Goal: Task Accomplishment & Management: Manage account settings

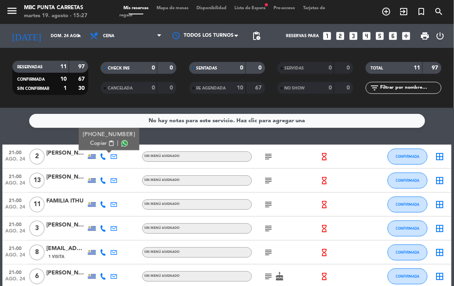
click at [104, 180] on icon at bounding box center [103, 180] width 6 height 6
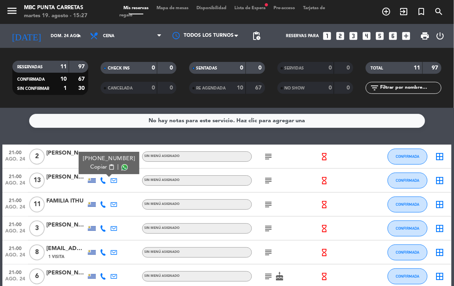
click at [105, 204] on icon at bounding box center [103, 204] width 6 height 6
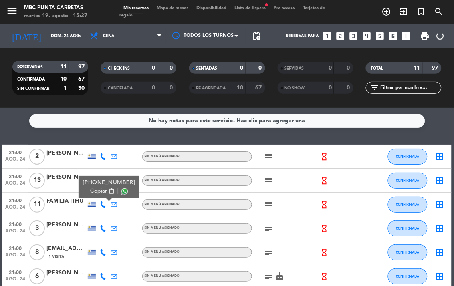
click at [101, 226] on icon at bounding box center [103, 228] width 6 height 6
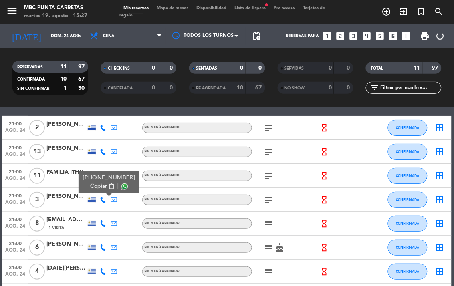
scroll to position [44, 0]
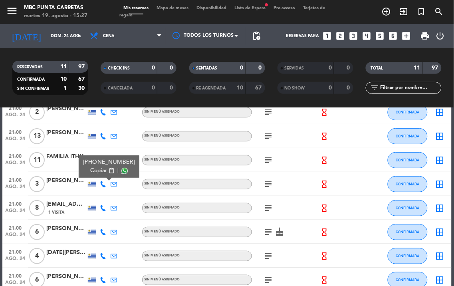
click at [104, 205] on icon at bounding box center [103, 208] width 6 height 6
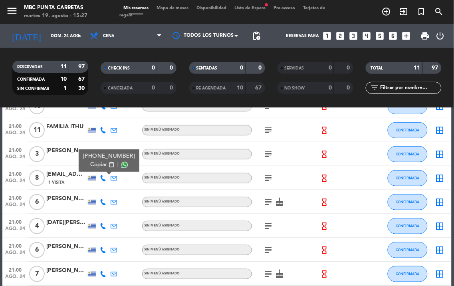
scroll to position [89, 0]
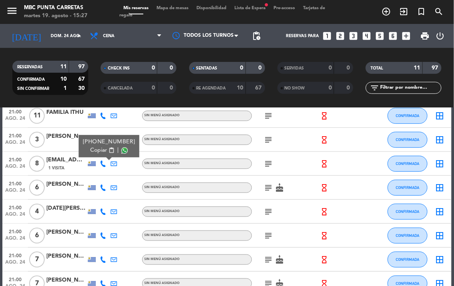
click at [103, 190] on icon at bounding box center [103, 187] width 6 height 6
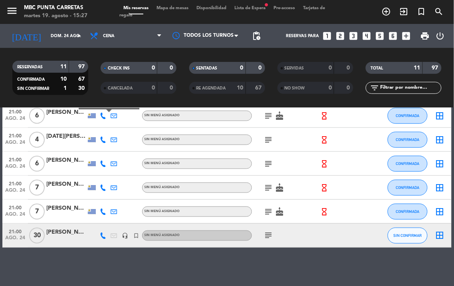
scroll to position [162, 0]
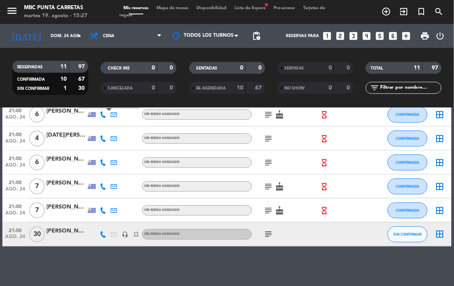
click at [101, 234] on icon at bounding box center [103, 234] width 6 height 6
click at [328, 237] on div at bounding box center [330, 234] width 22 height 24
click at [58, 232] on div "[PERSON_NAME]" at bounding box center [66, 230] width 40 height 9
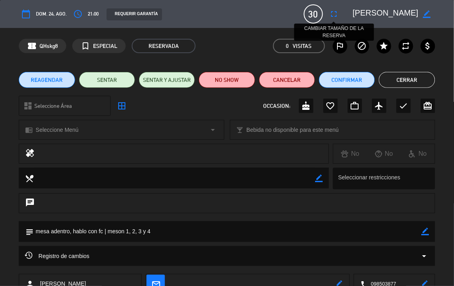
click at [337, 15] on icon "fullscreen" at bounding box center [334, 14] width 10 height 10
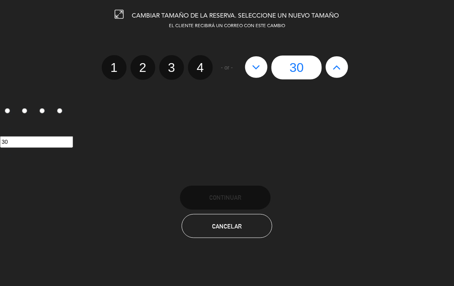
click at [258, 67] on icon at bounding box center [256, 67] width 8 height 13
type input "29"
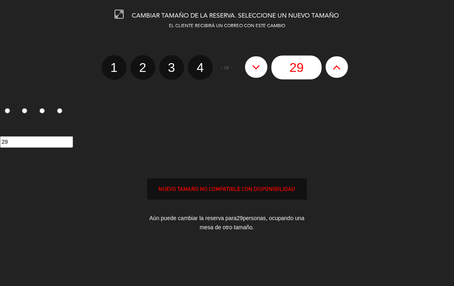
click at [258, 67] on icon at bounding box center [256, 67] width 8 height 13
type input "28"
click at [258, 67] on icon at bounding box center [256, 67] width 8 height 13
type input "27"
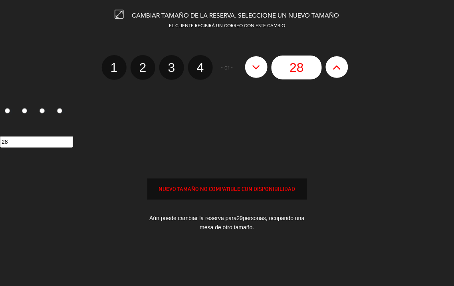
type input "27"
click at [258, 67] on icon at bounding box center [256, 67] width 8 height 13
type input "26"
click at [258, 67] on icon at bounding box center [256, 67] width 8 height 13
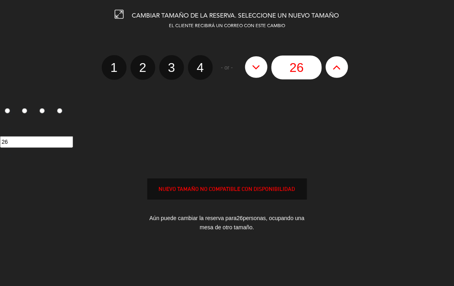
type input "25"
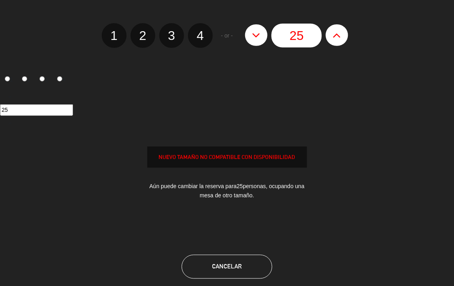
scroll to position [4, 0]
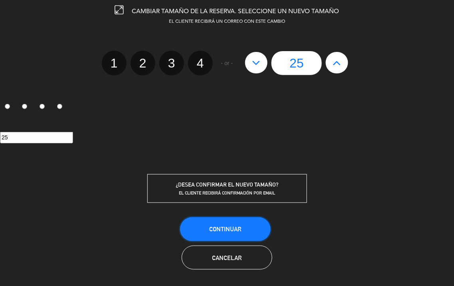
click at [254, 230] on button "Continuar" at bounding box center [225, 229] width 91 height 24
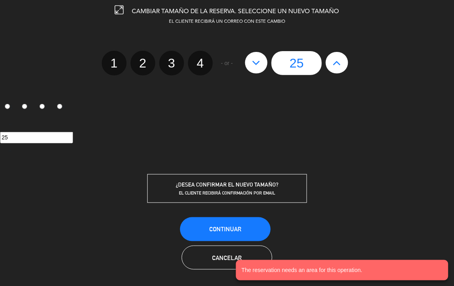
type input "[DOMAIN_NAME][EMAIL_ADDRESS][DOMAIN_NAME]"
drag, startPoint x: 236, startPoint y: 244, endPoint x: 234, endPoint y: 249, distance: 5.0
click at [234, 248] on div "Cancelar" at bounding box center [227, 258] width 454 height 26
drag, startPoint x: 234, startPoint y: 249, endPoint x: 377, endPoint y: 194, distance: 152.8
click at [237, 249] on button "Cancelar" at bounding box center [227, 258] width 91 height 24
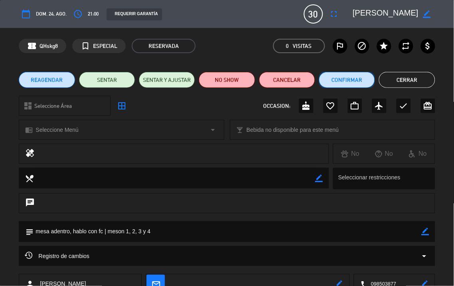
click at [353, 81] on button "Confirmar" at bounding box center [347, 80] width 56 height 16
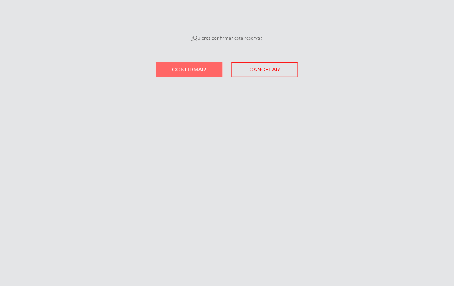
click at [208, 70] on button "Confirmar" at bounding box center [189, 69] width 67 height 15
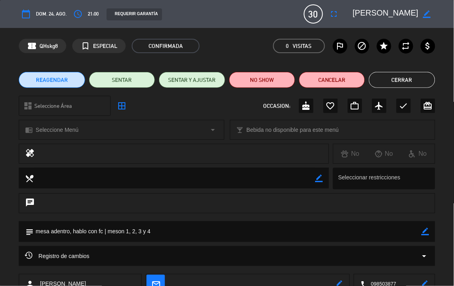
click at [424, 232] on icon "border_color" at bounding box center [426, 232] width 8 height 8
click at [345, 242] on div "subject" at bounding box center [227, 233] width 454 height 25
click at [429, 229] on div "subject" at bounding box center [227, 231] width 416 height 21
click at [428, 233] on icon at bounding box center [426, 232] width 8 height 8
click at [398, 230] on textarea at bounding box center [228, 231] width 388 height 20
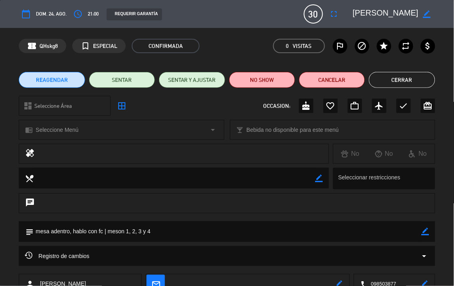
click at [422, 228] on icon "border_color" at bounding box center [426, 232] width 8 height 8
click at [406, 228] on textarea at bounding box center [228, 231] width 388 height 20
click at [426, 230] on icon at bounding box center [426, 232] width 8 height 8
type textarea "mesa adentro, hablo con fc | meson 1, 2, 3 y 4 /// van a ser 25"
click at [406, 77] on button "Cerrar" at bounding box center [402, 80] width 66 height 16
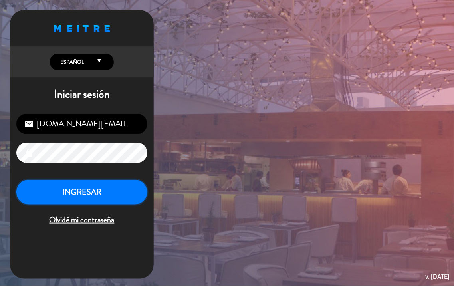
drag, startPoint x: 103, startPoint y: 190, endPoint x: 230, endPoint y: 112, distance: 149.1
click at [103, 190] on button "INGRESAR" at bounding box center [81, 192] width 131 height 25
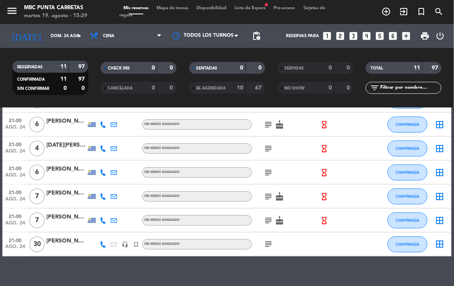
scroll to position [162, 0]
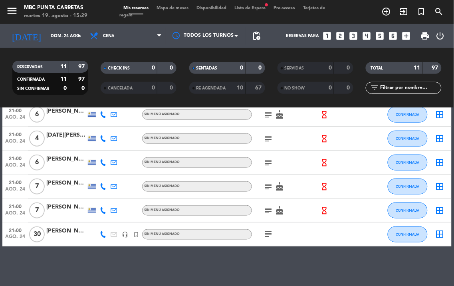
click at [101, 233] on icon at bounding box center [103, 234] width 6 height 6
click at [101, 208] on icon at bounding box center [103, 210] width 6 height 6
click at [101, 210] on icon at bounding box center [103, 210] width 6 height 6
click at [104, 185] on icon at bounding box center [103, 186] width 6 height 6
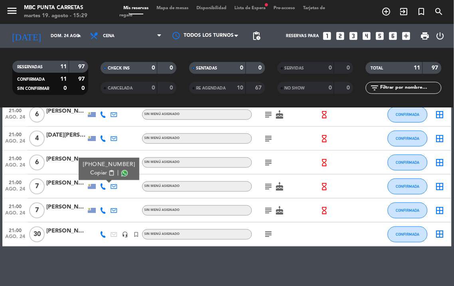
click at [100, 185] on icon at bounding box center [103, 186] width 6 height 6
click at [102, 160] on icon at bounding box center [103, 162] width 6 height 6
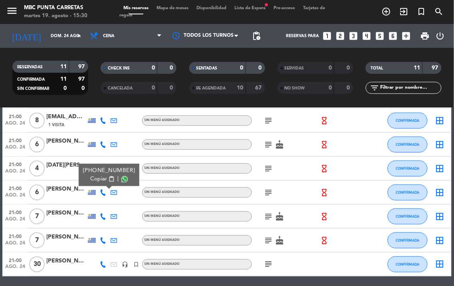
scroll to position [117, 0]
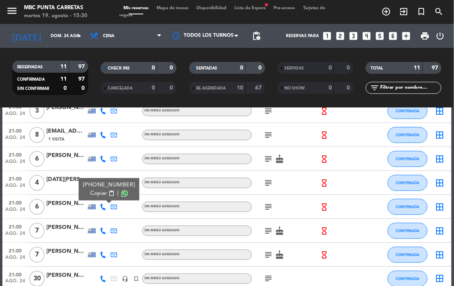
drag, startPoint x: 102, startPoint y: 208, endPoint x: 102, endPoint y: 203, distance: 4.8
click at [102, 206] on icon at bounding box center [103, 207] width 6 height 6
click at [105, 180] on icon at bounding box center [103, 183] width 6 height 6
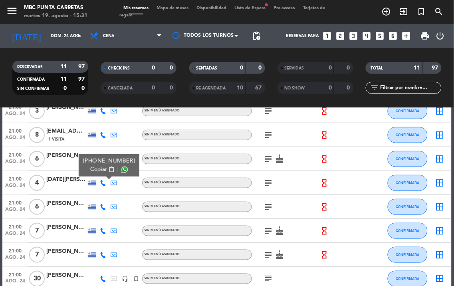
click at [103, 183] on icon at bounding box center [103, 183] width 6 height 6
click at [102, 158] on icon at bounding box center [103, 159] width 6 height 6
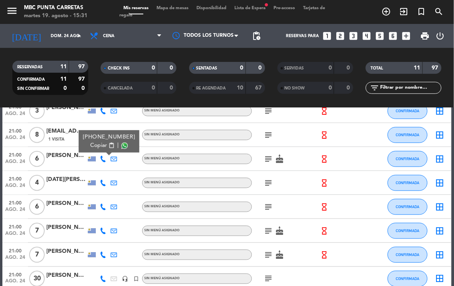
click at [103, 161] on icon at bounding box center [103, 159] width 6 height 6
click at [103, 132] on icon at bounding box center [103, 135] width 6 height 6
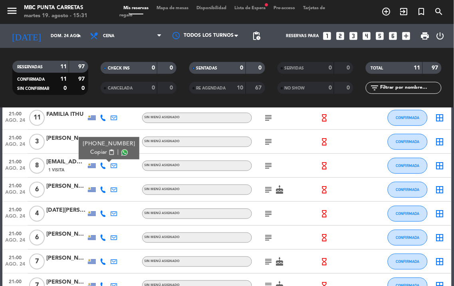
scroll to position [29, 0]
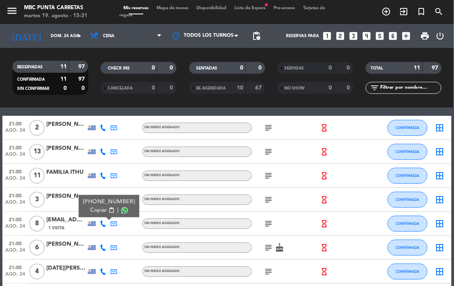
click at [103, 225] on icon at bounding box center [103, 223] width 6 height 6
click at [104, 201] on icon at bounding box center [103, 199] width 6 height 6
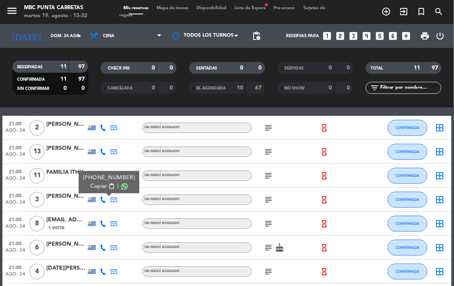
click at [103, 198] on icon at bounding box center [103, 199] width 6 height 6
click at [103, 176] on icon at bounding box center [103, 175] width 6 height 6
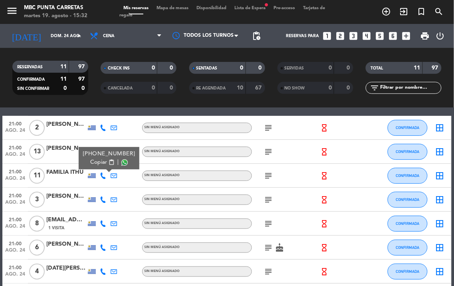
click at [104, 174] on icon at bounding box center [103, 175] width 6 height 6
click at [102, 152] on icon at bounding box center [103, 152] width 6 height 6
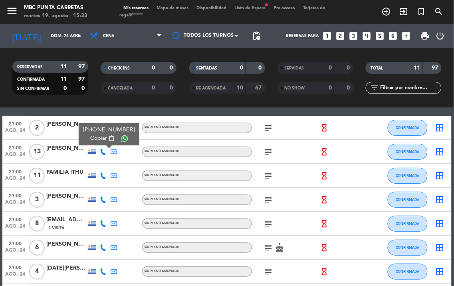
click at [102, 151] on icon at bounding box center [103, 152] width 6 height 6
click at [104, 130] on icon at bounding box center [103, 128] width 6 height 6
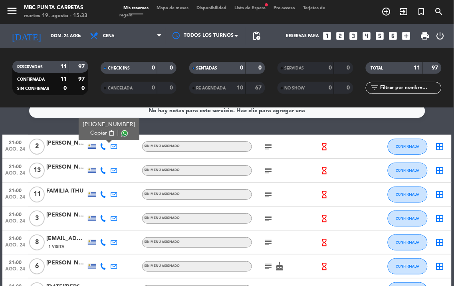
scroll to position [0, 0]
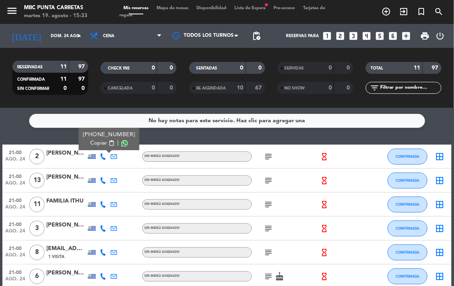
click at [103, 182] on icon at bounding box center [103, 180] width 6 height 6
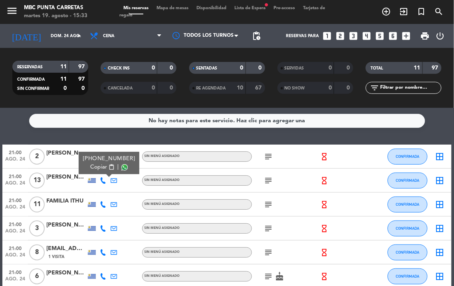
click at [108, 169] on span "content_paste" at bounding box center [111, 167] width 6 height 6
click at [99, 180] on div "[PHONE_NUMBER] Copiar content_paste |" at bounding box center [102, 180] width 11 height 24
click at [73, 156] on div "[PERSON_NAME]" at bounding box center [66, 153] width 40 height 9
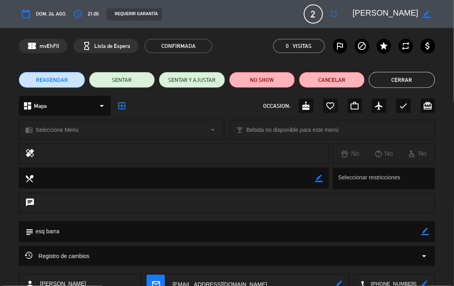
click at [384, 82] on button "Cerrar" at bounding box center [402, 80] width 66 height 16
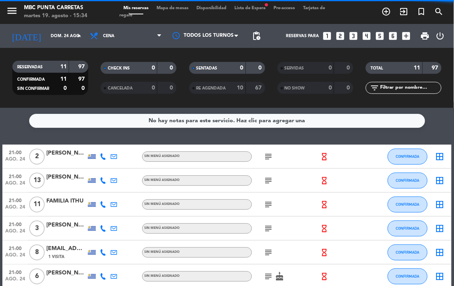
click at [104, 157] on icon at bounding box center [103, 156] width 6 height 6
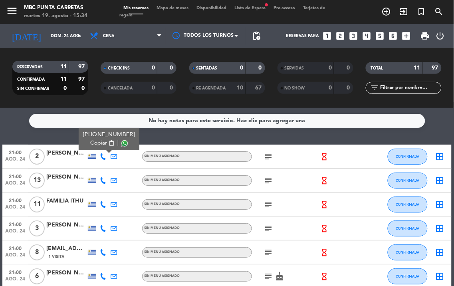
click at [108, 145] on span "content_paste" at bounding box center [111, 143] width 6 height 6
click at [68, 158] on div at bounding box center [66, 161] width 40 height 6
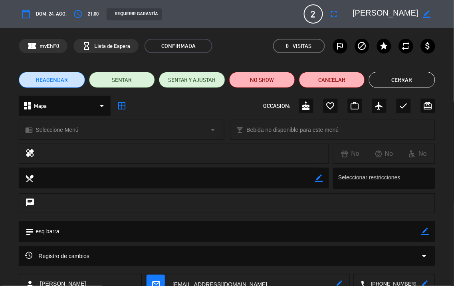
click at [429, 232] on icon "border_color" at bounding box center [426, 232] width 8 height 8
click at [412, 231] on textarea at bounding box center [228, 231] width 388 height 20
type textarea "esq barra ///"
click at [426, 233] on icon at bounding box center [426, 232] width 8 height 8
click at [396, 81] on button "Cerrar" at bounding box center [402, 80] width 66 height 16
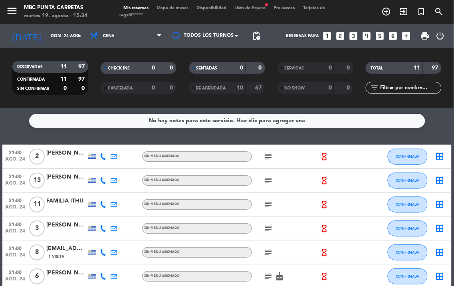
click at [100, 202] on icon at bounding box center [103, 204] width 6 height 6
click at [103, 204] on icon at bounding box center [103, 204] width 6 height 6
click at [104, 202] on icon at bounding box center [103, 204] width 6 height 6
click at [108, 190] on span "content_paste" at bounding box center [111, 191] width 6 height 6
click at [272, 204] on icon "subject" at bounding box center [269, 205] width 10 height 10
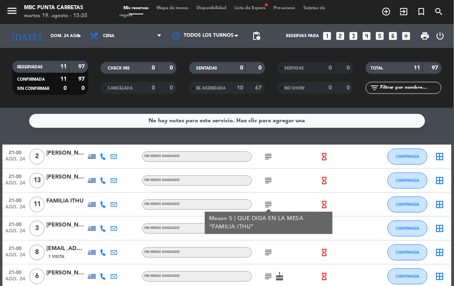
click at [78, 206] on div at bounding box center [66, 209] width 40 height 6
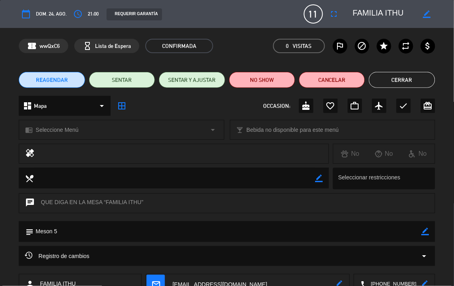
click at [427, 228] on icon "border_color" at bounding box center [426, 232] width 8 height 8
click at [400, 228] on textarea at bounding box center [228, 231] width 388 height 20
type textarea "Meson 5 ///"
click at [422, 232] on icon at bounding box center [426, 232] width 8 height 8
click at [390, 86] on button "Cerrar" at bounding box center [402, 80] width 66 height 16
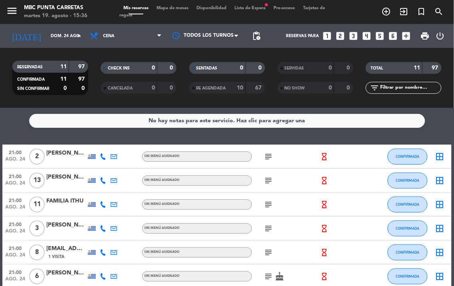
click at [102, 228] on icon at bounding box center [103, 228] width 6 height 6
click at [108, 214] on span "content_paste" at bounding box center [111, 215] width 6 height 6
click at [262, 204] on div "subject" at bounding box center [285, 204] width 67 height 24
click at [269, 200] on icon "subject" at bounding box center [269, 205] width 10 height 10
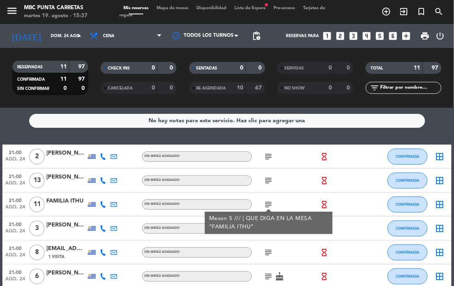
click at [270, 200] on icon "subject" at bounding box center [269, 205] width 10 height 10
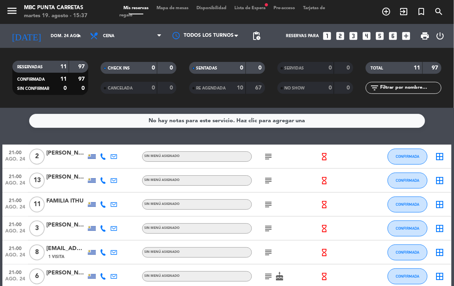
click at [270, 183] on icon "subject" at bounding box center [269, 181] width 10 height 10
click at [269, 231] on icon "subject" at bounding box center [269, 229] width 10 height 10
click at [61, 230] on div at bounding box center [66, 233] width 40 height 6
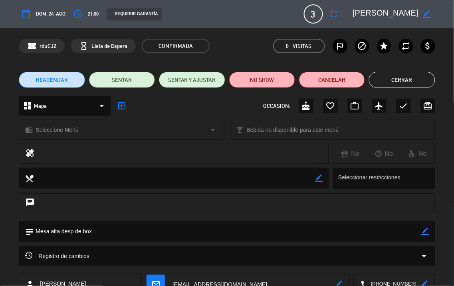
click at [428, 233] on icon "border_color" at bounding box center [426, 232] width 8 height 8
click at [393, 233] on textarea at bounding box center [228, 231] width 388 height 20
type textarea "Mesa alta desp de box ///"
click at [424, 230] on icon at bounding box center [426, 232] width 8 height 8
click at [390, 84] on button "Cerrar" at bounding box center [402, 80] width 66 height 16
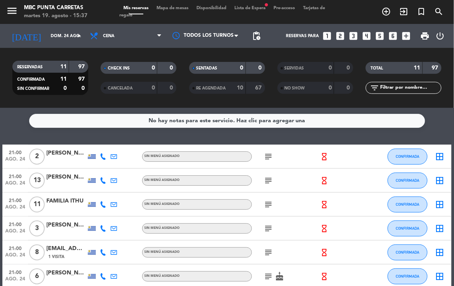
click at [102, 252] on icon at bounding box center [103, 252] width 6 height 6
click at [108, 238] on span "content_paste" at bounding box center [111, 239] width 6 height 6
click at [80, 250] on div "[EMAIL_ADDRESS][DOMAIN_NAME]" at bounding box center [66, 248] width 40 height 9
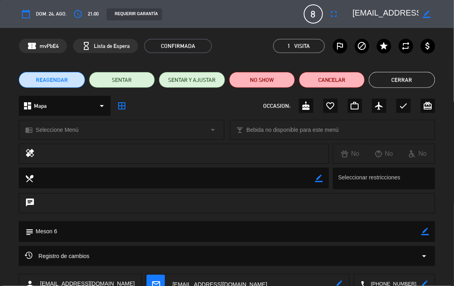
click at [426, 232] on icon "border_color" at bounding box center [426, 232] width 8 height 8
click at [390, 232] on textarea at bounding box center [228, 231] width 388 height 20
type textarea "Meson 6 ///"
click at [424, 230] on icon at bounding box center [426, 232] width 8 height 8
click at [387, 84] on button "Cerrar" at bounding box center [402, 80] width 66 height 16
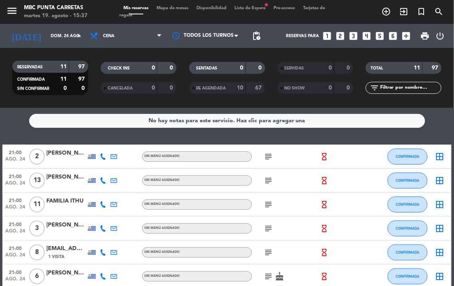
scroll to position [44, 0]
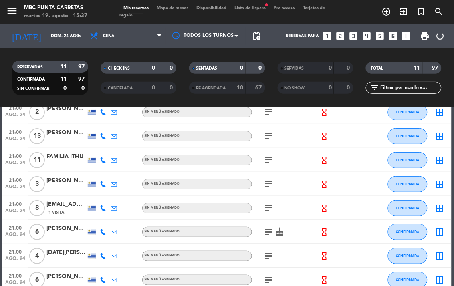
click at [268, 231] on icon "subject" at bounding box center [269, 232] width 10 height 10
click at [105, 232] on icon at bounding box center [103, 232] width 6 height 6
click at [108, 216] on span "content_paste" at bounding box center [111, 219] width 6 height 6
click at [270, 232] on icon "subject" at bounding box center [269, 232] width 10 height 10
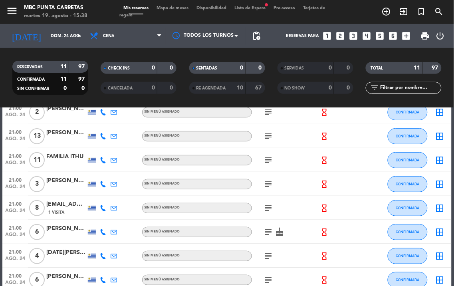
click at [71, 233] on div at bounding box center [66, 236] width 40 height 6
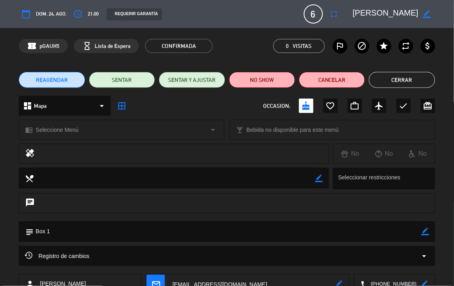
click at [428, 231] on icon "border_color" at bounding box center [426, 232] width 8 height 8
click at [387, 226] on textarea at bounding box center [228, 231] width 388 height 20
type textarea "Box 1 ///"
click at [427, 232] on icon at bounding box center [426, 232] width 8 height 8
click at [398, 73] on button "Cerrar" at bounding box center [402, 80] width 66 height 16
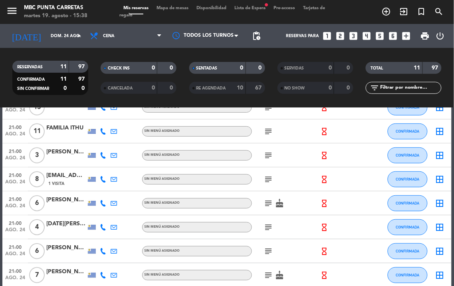
scroll to position [89, 0]
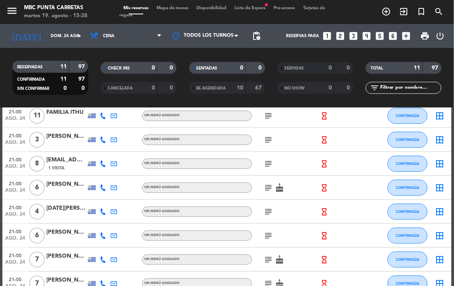
click at [272, 183] on icon "subject" at bounding box center [269, 188] width 10 height 10
click at [266, 208] on icon "subject" at bounding box center [269, 212] width 10 height 10
click at [102, 212] on icon at bounding box center [103, 211] width 6 height 6
click at [108, 197] on span "content_paste" at bounding box center [111, 198] width 6 height 6
click at [108, 198] on span "content_paste" at bounding box center [111, 198] width 6 height 6
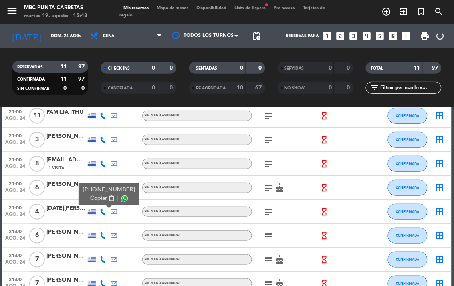
click at [60, 212] on div "[DATE][PERSON_NAME]" at bounding box center [66, 208] width 40 height 9
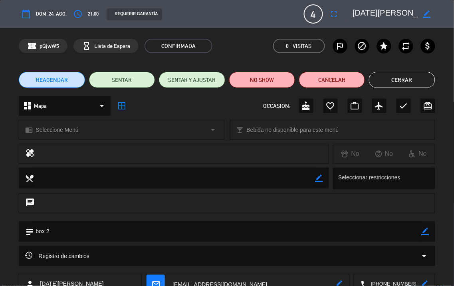
click at [426, 230] on icon "border_color" at bounding box center [426, 232] width 8 height 8
click at [408, 231] on textarea at bounding box center [228, 231] width 388 height 20
type textarea "box 2 ///"
click at [423, 233] on icon at bounding box center [426, 232] width 8 height 8
click at [427, 76] on button "Cerrar" at bounding box center [402, 80] width 66 height 16
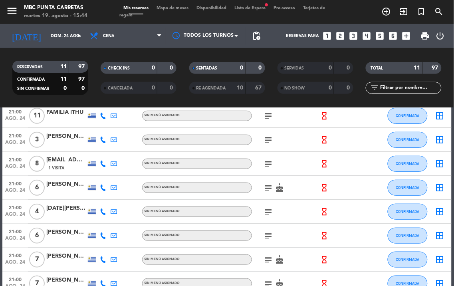
click at [267, 237] on icon "subject" at bounding box center [269, 236] width 10 height 10
click at [101, 233] on icon at bounding box center [103, 235] width 6 height 6
click at [108, 224] on span "content_paste" at bounding box center [111, 222] width 6 height 6
click at [265, 234] on icon "subject" at bounding box center [269, 236] width 10 height 10
click at [103, 236] on icon at bounding box center [103, 235] width 6 height 6
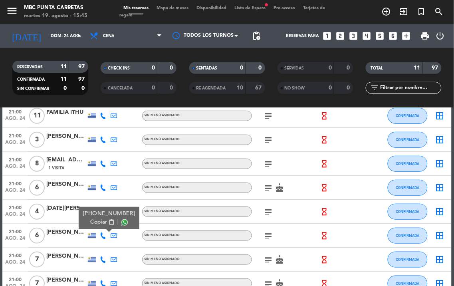
click at [77, 242] on div at bounding box center [66, 240] width 40 height 6
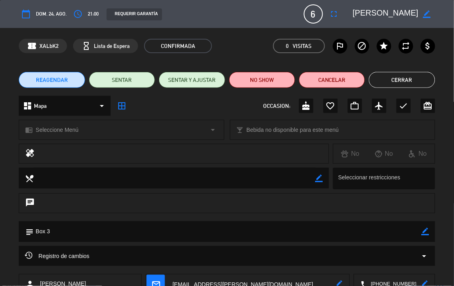
click at [426, 233] on icon "border_color" at bounding box center [426, 232] width 8 height 8
click at [394, 230] on textarea at bounding box center [228, 231] width 388 height 20
type textarea "Box 3 ///"
click at [426, 229] on icon at bounding box center [426, 232] width 8 height 8
click at [382, 82] on button "Cerrar" at bounding box center [402, 80] width 66 height 16
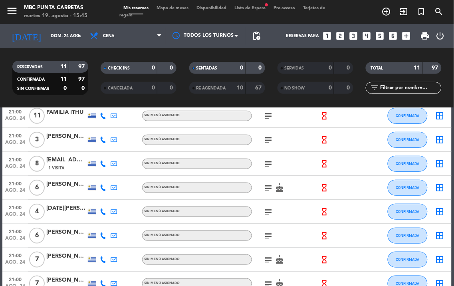
click at [269, 233] on icon "subject" at bounding box center [269, 236] width 10 height 10
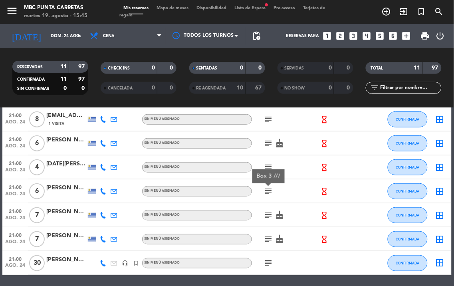
click at [269, 211] on icon "subject" at bounding box center [269, 215] width 10 height 10
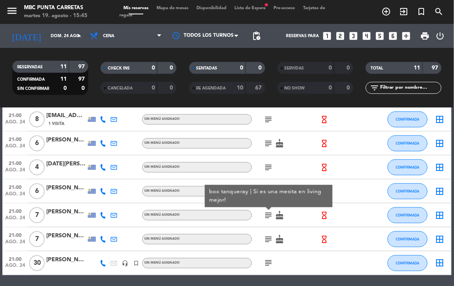
click at [105, 214] on icon at bounding box center [103, 215] width 6 height 6
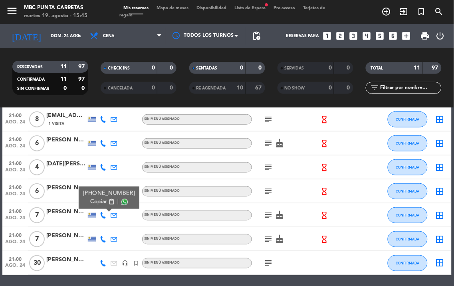
click at [108, 201] on span "content_paste" at bounding box center [111, 202] width 6 height 6
click at [103, 240] on icon at bounding box center [103, 239] width 6 height 6
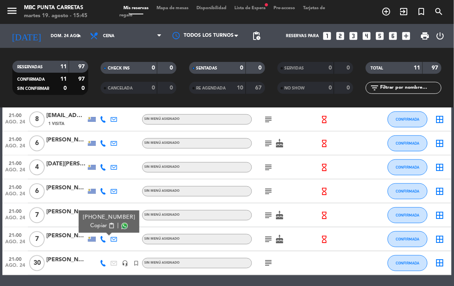
click at [108, 225] on span "content_paste" at bounding box center [111, 226] width 6 height 6
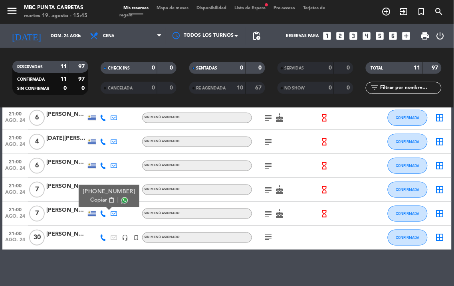
scroll to position [162, 0]
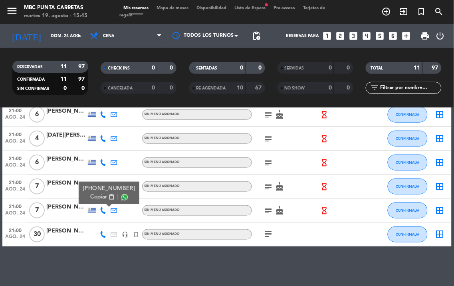
click at [100, 232] on icon at bounding box center [103, 234] width 6 height 6
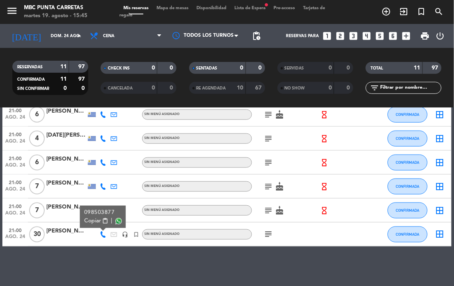
click at [104, 219] on span "content_paste" at bounding box center [105, 221] width 6 height 6
click at [77, 37] on icon "arrow_drop_down" at bounding box center [79, 36] width 10 height 10
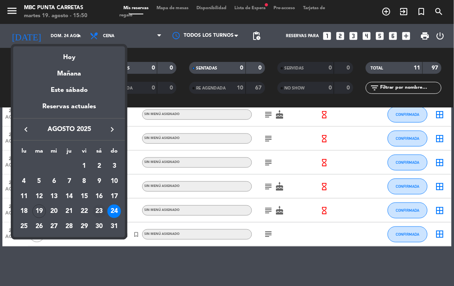
click at [100, 211] on div "23" at bounding box center [100, 211] width 14 height 14
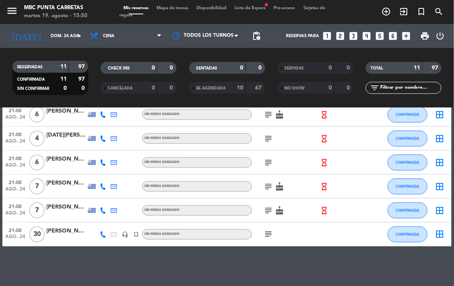
type input "sáb. 23 ago."
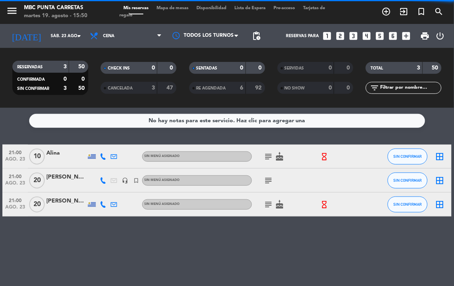
scroll to position [0, 0]
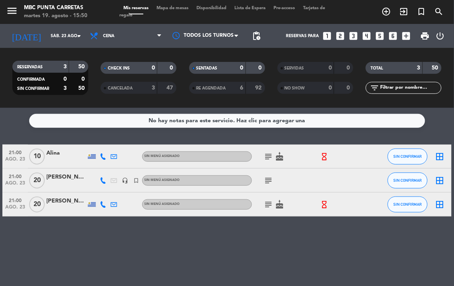
click at [78, 160] on div at bounding box center [66, 161] width 40 height 6
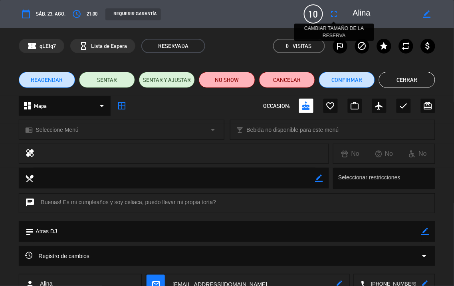
click at [333, 14] on icon "fullscreen" at bounding box center [334, 14] width 10 height 10
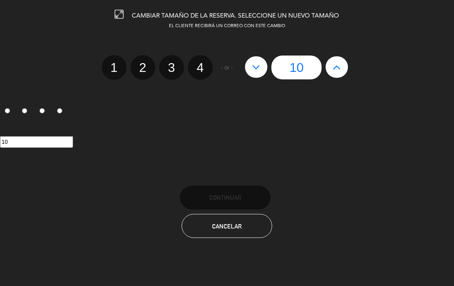
click at [339, 71] on icon at bounding box center [337, 67] width 8 height 13
type input "11"
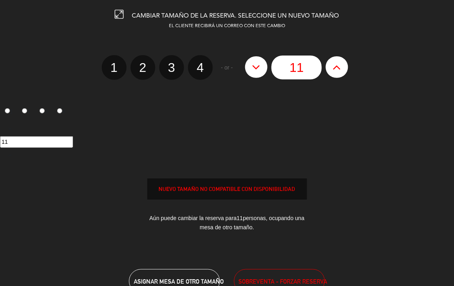
click at [339, 71] on icon at bounding box center [337, 67] width 8 height 13
type input "12"
click at [339, 71] on icon at bounding box center [337, 67] width 8 height 13
type input "13"
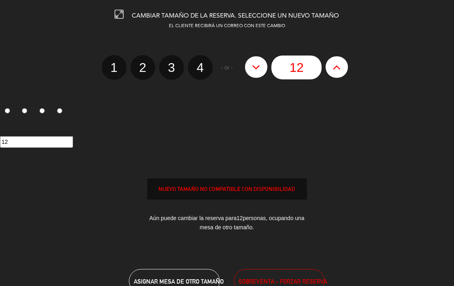
type input "13"
click at [339, 71] on icon at bounding box center [337, 67] width 8 height 13
type input "14"
click at [339, 71] on edit-booking-info-modal "CAMBIAR TAMAÑO DE LA RESERVA. SELECCIONE UN NUEVO TAMAÑO EL CLIENTE RECIBIRÁ UN…" at bounding box center [227, 143] width 454 height 286
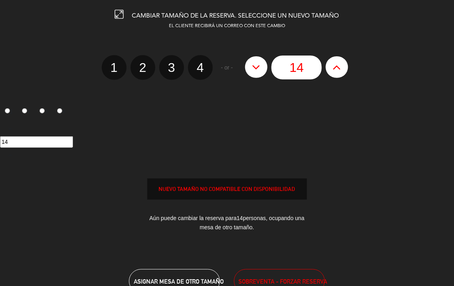
click at [339, 71] on icon at bounding box center [337, 67] width 8 height 13
type input "15"
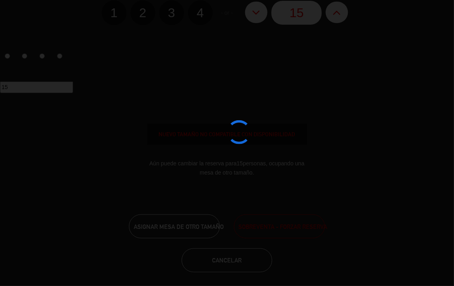
scroll to position [57, 0]
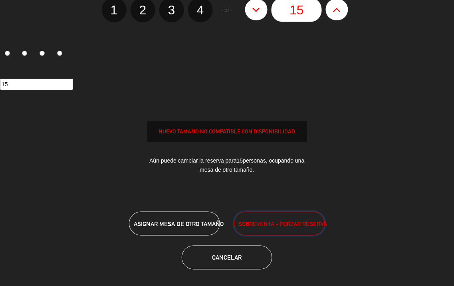
click at [287, 228] on button "SOBREVENTA - FORZAR RESERVA" at bounding box center [279, 224] width 91 height 24
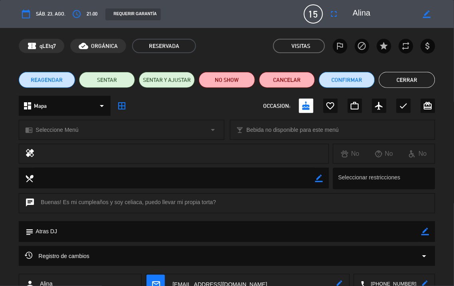
click at [429, 230] on div "subject border_color" at bounding box center [227, 231] width 416 height 21
click at [426, 232] on icon "border_color" at bounding box center [426, 232] width 8 height 8
click at [403, 234] on textarea at bounding box center [228, 231] width 388 height 20
type textarea "Atras DJ ///"
click at [423, 235] on div at bounding box center [426, 231] width 8 height 21
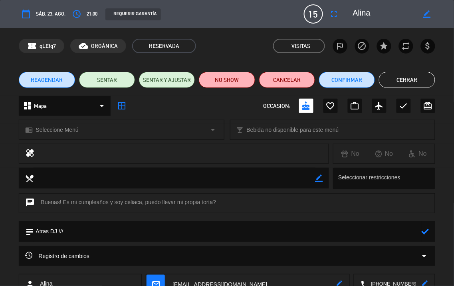
click at [427, 232] on icon at bounding box center [426, 232] width 8 height 8
click at [407, 85] on button "Cerrar" at bounding box center [407, 80] width 56 height 16
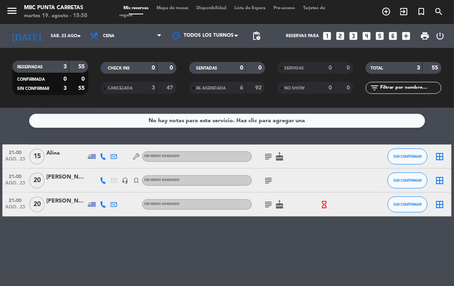
click at [267, 158] on icon "subject" at bounding box center [269, 157] width 10 height 10
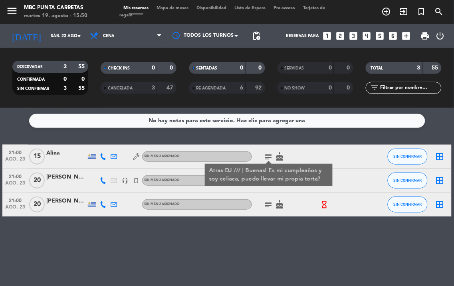
click at [267, 158] on icon "subject" at bounding box center [269, 157] width 10 height 10
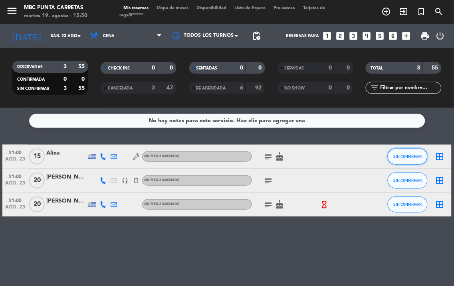
click at [412, 156] on span "SIN CONFIRMAR" at bounding box center [408, 156] width 28 height 4
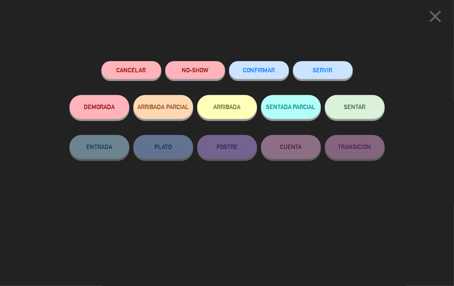
click at [261, 64] on button "CONFIRMAR" at bounding box center [259, 70] width 60 height 18
